Goal: Check status: Check status

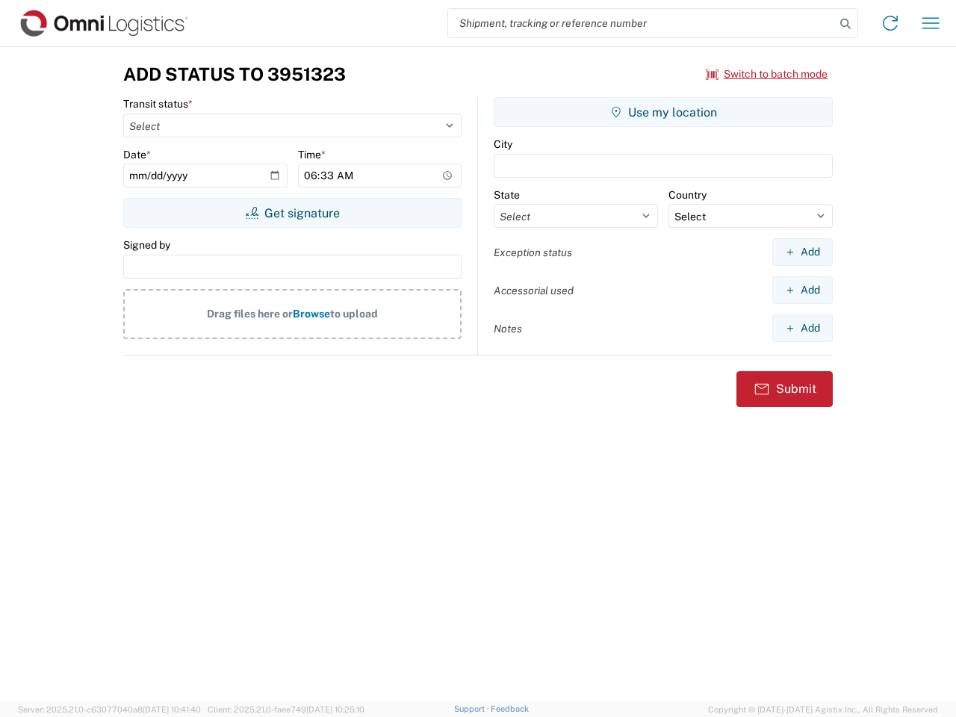
click at [642, 23] on input "search" at bounding box center [641, 23] width 387 height 28
click at [846, 24] on icon at bounding box center [845, 23] width 21 height 21
click at [890, 23] on icon at bounding box center [890, 23] width 24 height 24
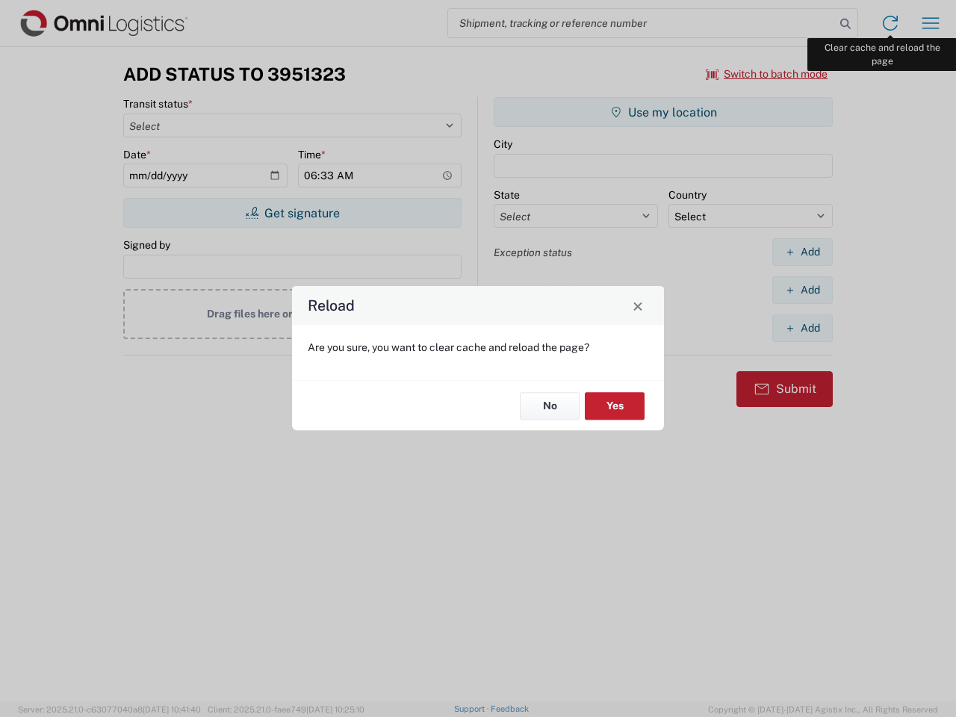
click at [931, 23] on div "Reload Are you sure, you want to clear cache and reload the page? No Yes" at bounding box center [478, 358] width 956 height 717
click at [767, 74] on div "Reload Are you sure, you want to clear cache and reload the page? No Yes" at bounding box center [478, 358] width 956 height 717
click at [292, 213] on div "Reload Are you sure, you want to clear cache and reload the page? No Yes" at bounding box center [478, 358] width 956 height 717
click at [663, 112] on div "Reload Are you sure, you want to clear cache and reload the page? No Yes" at bounding box center [478, 358] width 956 height 717
click at [802, 252] on div "Reload Are you sure, you want to clear cache and reload the page? No Yes" at bounding box center [478, 358] width 956 height 717
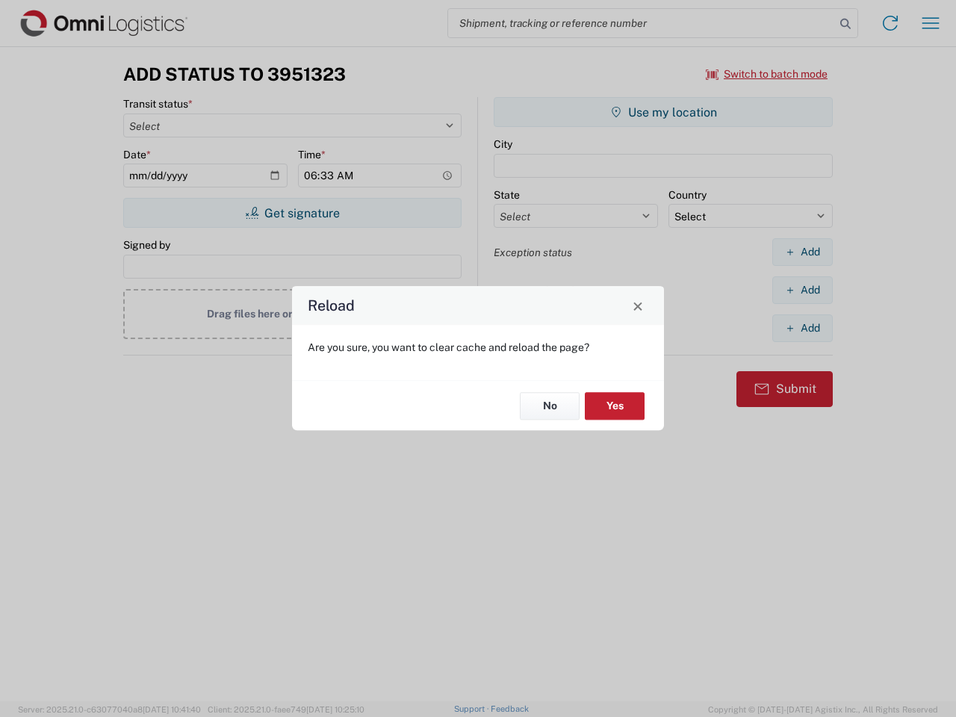
click at [802, 290] on div "Reload Are you sure, you want to clear cache and reload the page? No Yes" at bounding box center [478, 358] width 956 height 717
click at [802, 328] on div "Reload Are you sure, you want to clear cache and reload the page? No Yes" at bounding box center [478, 358] width 956 height 717
